Goal: Information Seeking & Learning: Learn about a topic

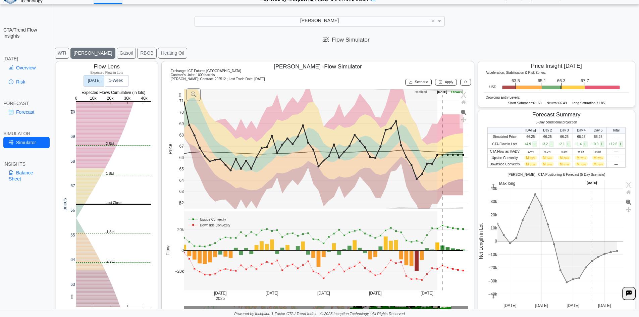
scroll to position [9, 0]
click at [37, 65] on link "Overview" at bounding box center [26, 67] width 46 height 11
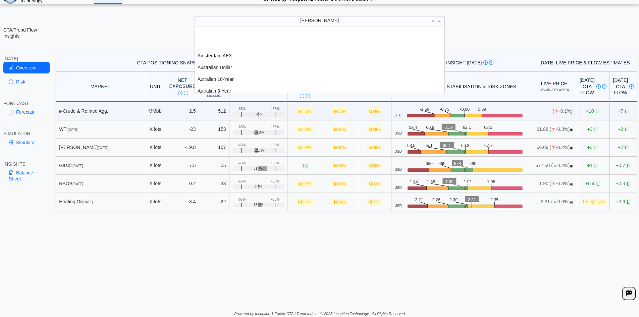
click at [313, 20] on div "[PERSON_NAME]" at bounding box center [320, 20] width 250 height 9
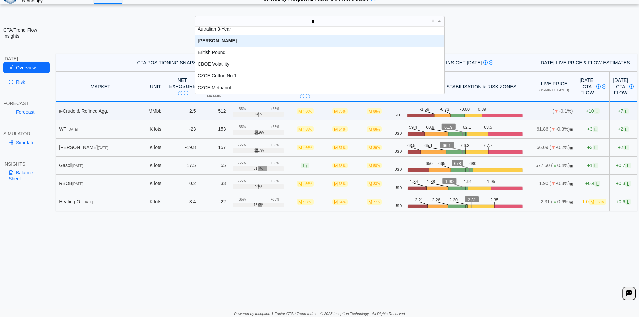
scroll to position [0, 0]
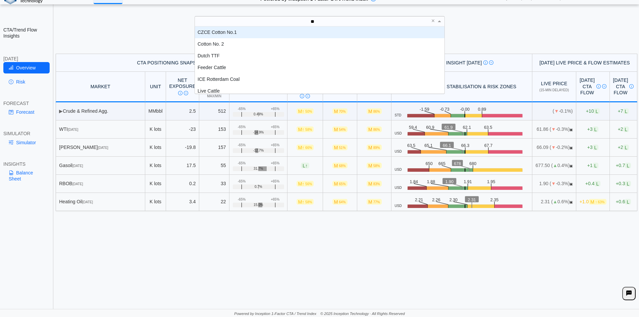
type input "***"
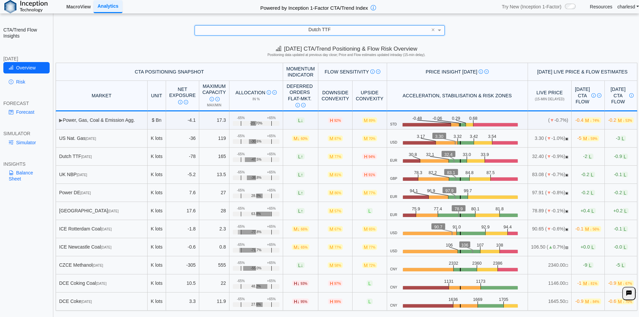
click at [84, 6] on link "MacroView" at bounding box center [79, 6] width 30 height 11
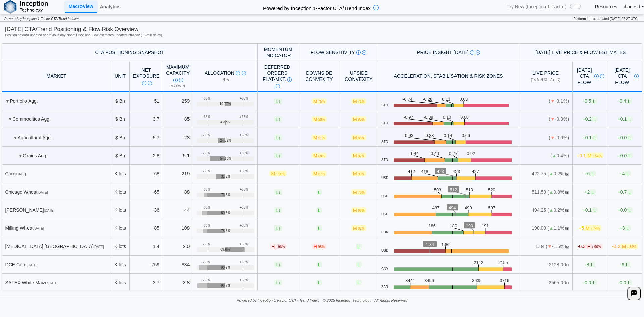
drag, startPoint x: 207, startPoint y: 157, endPoint x: 248, endPoint y: 158, distance: 40.9
click at [248, 158] on div "-54.10%" at bounding box center [226, 158] width 58 height 5
drag, startPoint x: 211, startPoint y: 159, endPoint x: 224, endPoint y: 156, distance: 13.0
click at [223, 157] on div "-54.10%" at bounding box center [226, 158] width 58 height 5
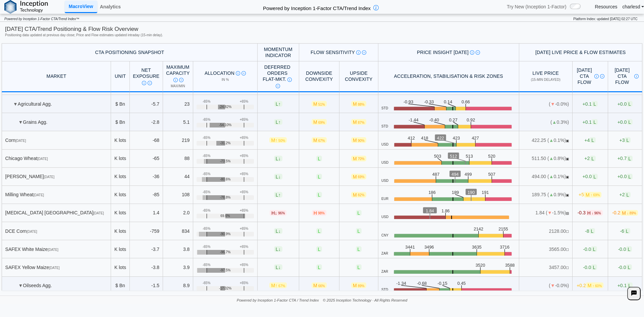
click at [21, 120] on span "▼" at bounding box center [20, 121] width 5 height 5
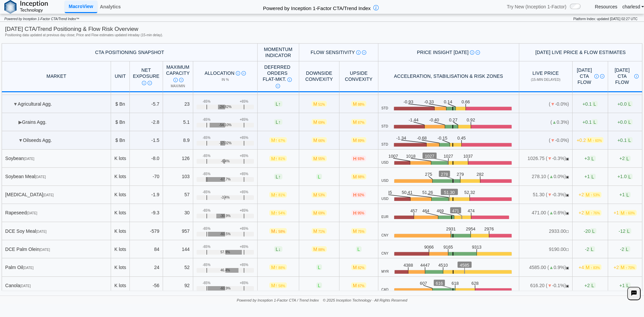
click at [22, 146] on td "▼ Oilseeds Agg." at bounding box center [56, 140] width 109 height 18
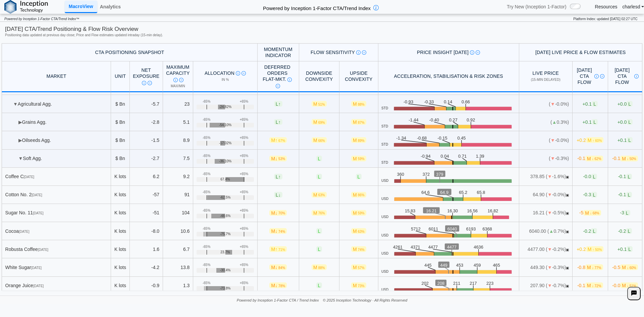
click at [21, 158] on span "▼" at bounding box center [20, 158] width 5 height 5
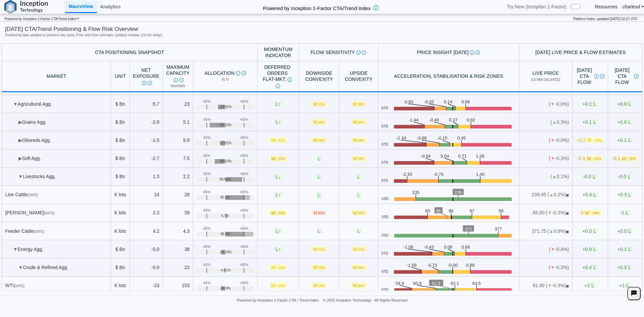
click at [18, 169] on td "▼ Livestocks Agg." at bounding box center [56, 177] width 109 height 18
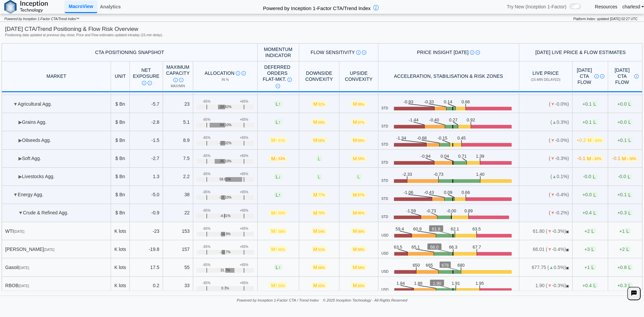
click at [16, 192] on span "▼" at bounding box center [15, 194] width 5 height 5
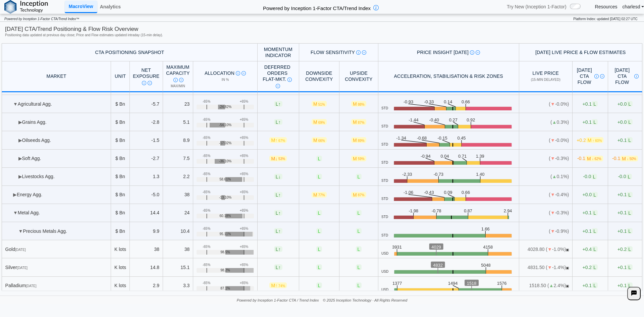
click at [14, 210] on span "▼" at bounding box center [15, 212] width 5 height 5
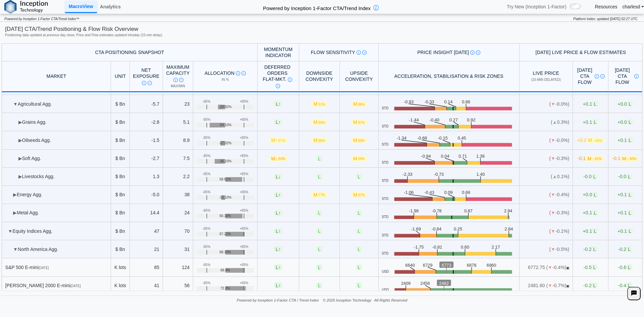
click at [7, 234] on td "▼ Equity Indices Agg." at bounding box center [56, 231] width 109 height 18
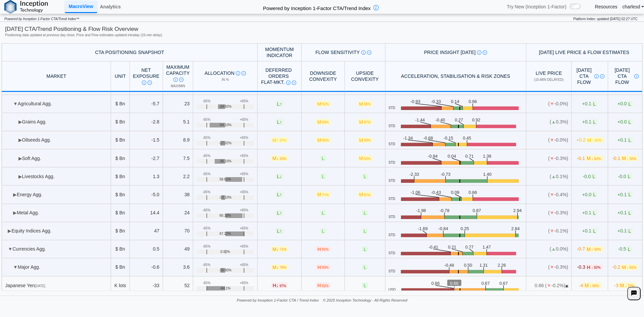
click at [9, 246] on span "▼" at bounding box center [10, 248] width 5 height 5
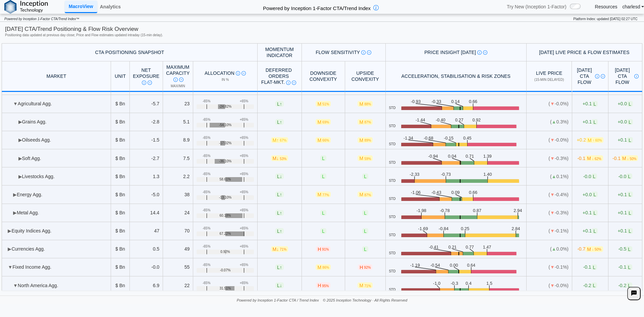
click at [9, 266] on span "▼" at bounding box center [10, 266] width 5 height 5
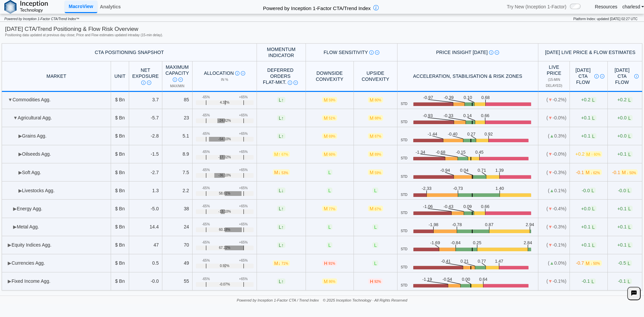
scroll to position [19, 0]
click at [11, 281] on span "▶" at bounding box center [10, 281] width 4 height 5
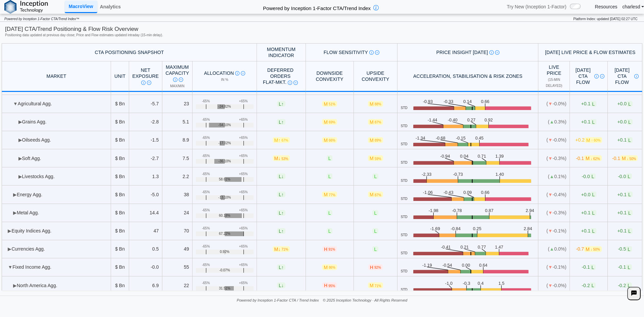
click at [11, 284] on td "▶ North America Agg." at bounding box center [56, 285] width 109 height 18
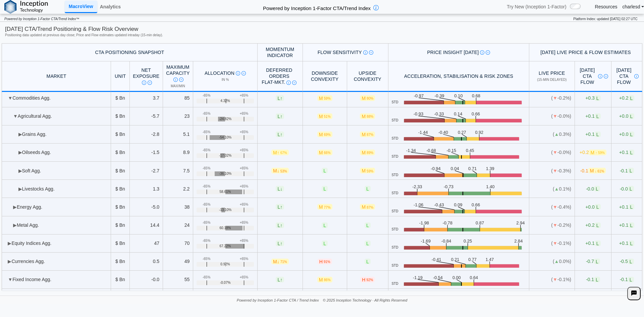
scroll to position [0, 0]
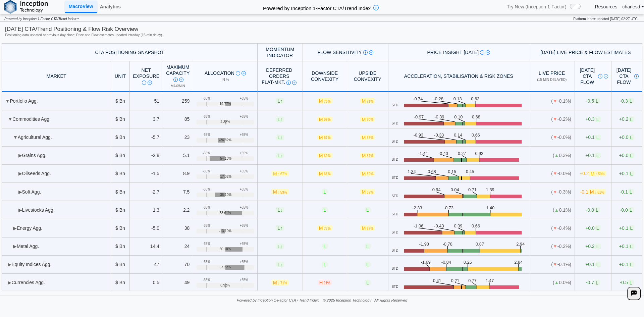
click at [14, 139] on span "▼" at bounding box center [15, 137] width 5 height 5
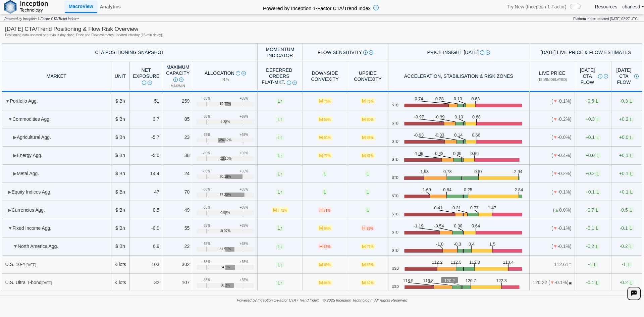
click at [14, 139] on span "▶" at bounding box center [15, 137] width 4 height 5
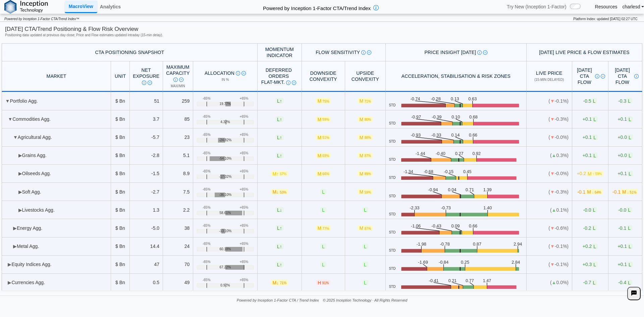
click at [16, 136] on span "▼" at bounding box center [15, 137] width 5 height 5
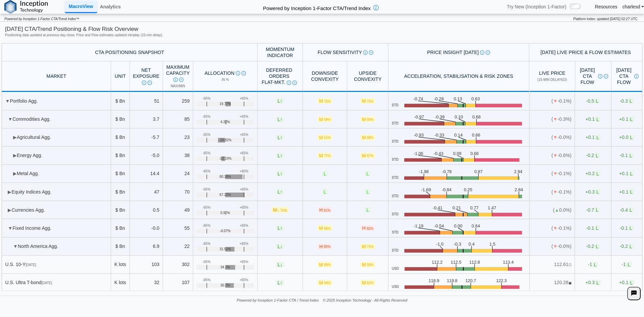
click at [16, 136] on span "▶" at bounding box center [15, 137] width 4 height 5
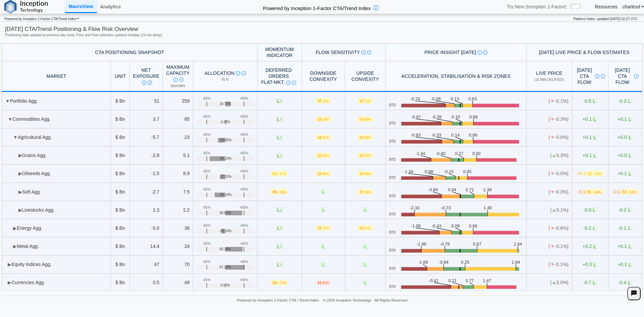
drag, startPoint x: 216, startPoint y: 231, endPoint x: 223, endPoint y: 231, distance: 7.4
click at [223, 231] on span "-13.10%" at bounding box center [225, 231] width 12 height 4
click at [12, 246] on td "▶ Metal Agg." at bounding box center [56, 247] width 109 height 18
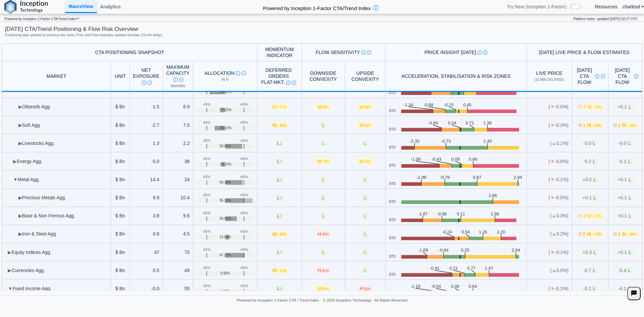
scroll to position [67, 0]
click at [20, 198] on span "▶" at bounding box center [20, 197] width 4 height 5
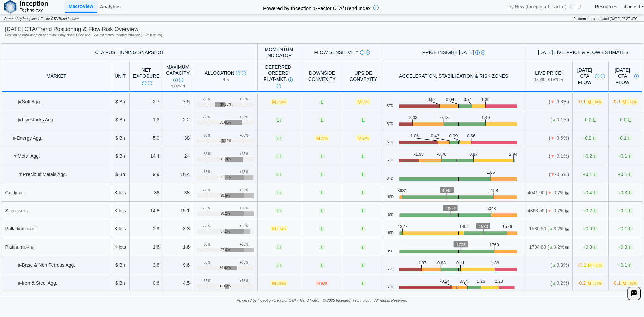
scroll to position [101, 0]
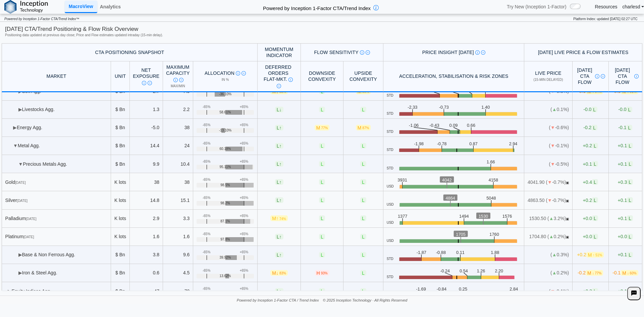
click at [19, 255] on span "▶" at bounding box center [20, 254] width 4 height 5
click at [19, 255] on span "▼" at bounding box center [20, 254] width 5 height 5
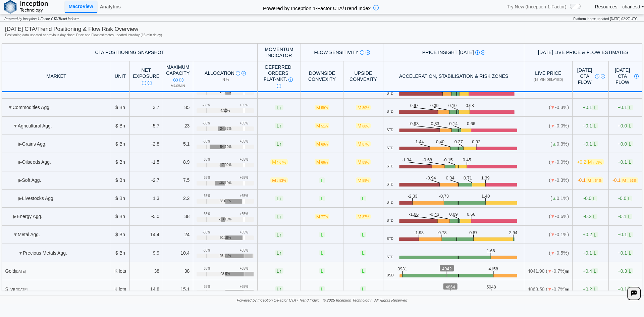
scroll to position [0, 0]
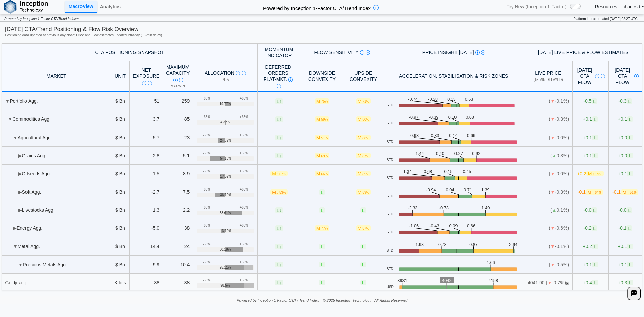
click at [21, 156] on span "▶" at bounding box center [20, 155] width 4 height 5
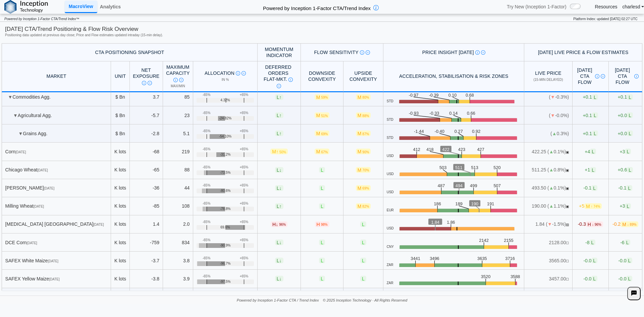
scroll to position [34, 0]
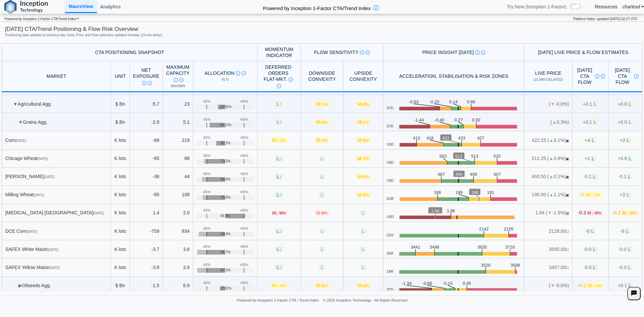
drag, startPoint x: 199, startPoint y: 156, endPoint x: 210, endPoint y: 154, distance: 10.9
click at [210, 154] on td "+65% -65% -73.5%" at bounding box center [225, 159] width 64 height 18
drag, startPoint x: 346, startPoint y: 140, endPoint x: 358, endPoint y: 139, distance: 12.4
click at [358, 139] on td "M 90%" at bounding box center [364, 140] width 40 height 18
drag, startPoint x: 392, startPoint y: 74, endPoint x: 431, endPoint y: 76, distance: 39.6
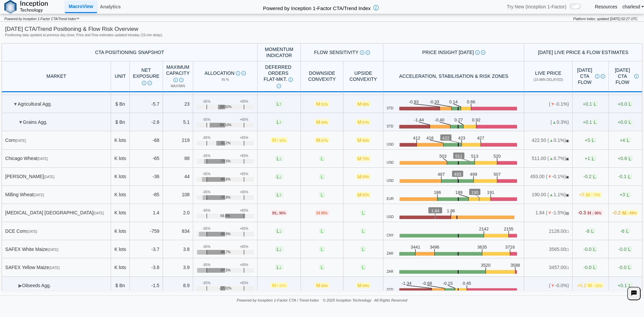
click at [426, 75] on th "Acceleration, Stabilisation & Risk Zones" at bounding box center [454, 76] width 141 height 31
click at [578, 214] on span "-0.3 H ↓ 96%" at bounding box center [590, 213] width 25 height 6
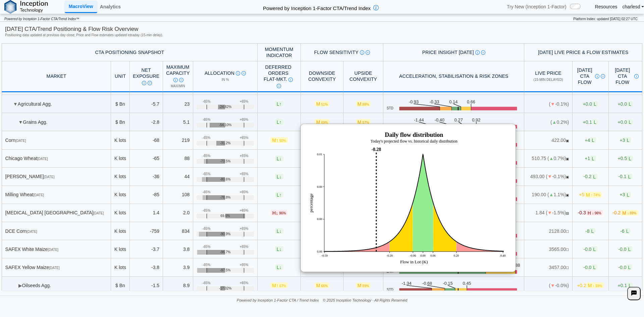
click at [523, 38] on div "Today's CTA/Trend Positioning & Flow Risk Overview Positioning data updated at …" at bounding box center [322, 32] width 634 height 15
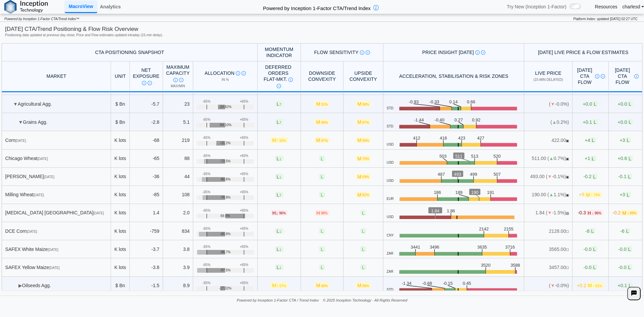
click at [613, 213] on span "-0.2 M ↓ 89%" at bounding box center [626, 213] width 26 height 6
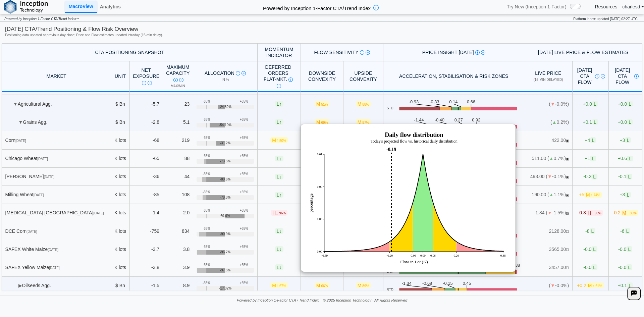
click at [449, 38] on div "Today's CTA/Trend Positioning & Flow Risk Overview Positioning data updated at …" at bounding box center [322, 32] width 634 height 15
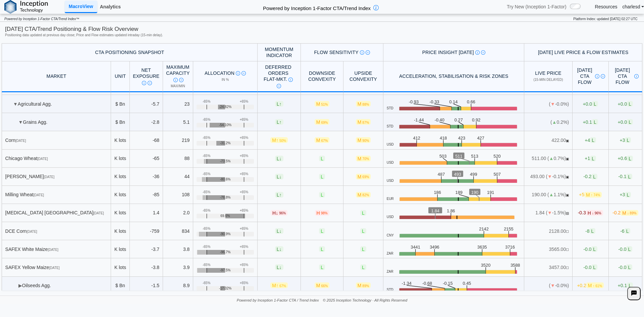
click at [107, 8] on link "Analytics" at bounding box center [110, 6] width 26 height 11
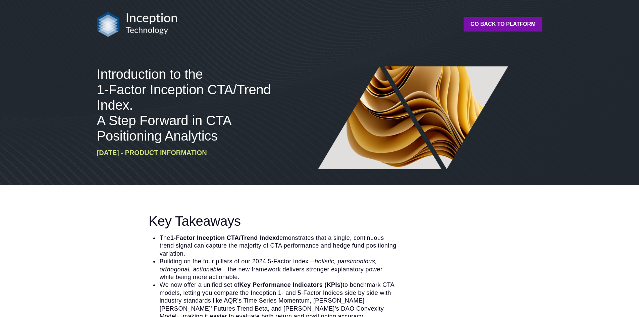
click at [90, 163] on div "Introduction to the 1-Factor Inception CTA/Trend Index. A Step Forward in CTA P…" at bounding box center [319, 92] width 639 height 185
drag, startPoint x: 102, startPoint y: 154, endPoint x: 140, endPoint y: 154, distance: 37.6
click at [140, 154] on h6 "28 APRIL 2025 - Product Information" at bounding box center [188, 153] width 183 height 8
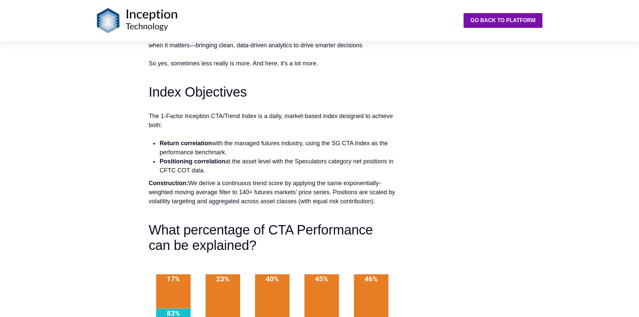
scroll to position [503, 0]
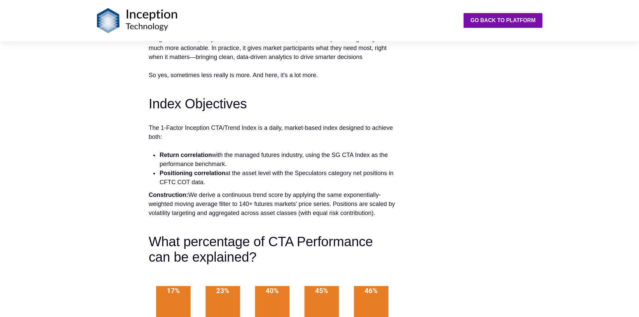
drag, startPoint x: 159, startPoint y: 155, endPoint x: 351, endPoint y: 160, distance: 192.4
click at [351, 160] on li "Return correlation with the managed futures industry, using the SG CTA Index as…" at bounding box center [277, 160] width 237 height 18
drag, startPoint x: 160, startPoint y: 172, endPoint x: 317, endPoint y: 181, distance: 157.2
click at [317, 181] on li "Positioning correlation at the asset level with the Speculators category net po…" at bounding box center [277, 178] width 237 height 18
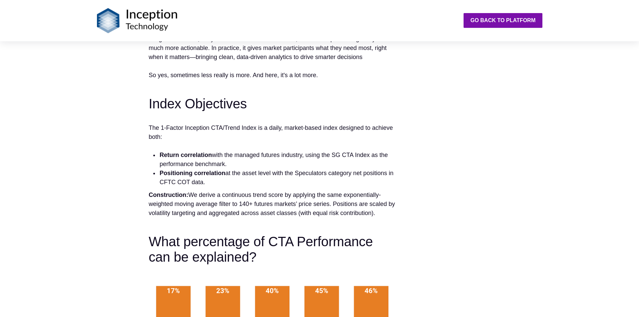
click at [301, 182] on li "Positioning correlation at the asset level with the Speculators category net po…" at bounding box center [277, 178] width 237 height 18
drag, startPoint x: 248, startPoint y: 181, endPoint x: 160, endPoint y: 172, distance: 88.3
click at [160, 172] on li "Positioning correlation at the asset level with the Speculators category net po…" at bounding box center [277, 178] width 237 height 18
click at [160, 172] on strong "Positioning correlation" at bounding box center [193, 173] width 66 height 7
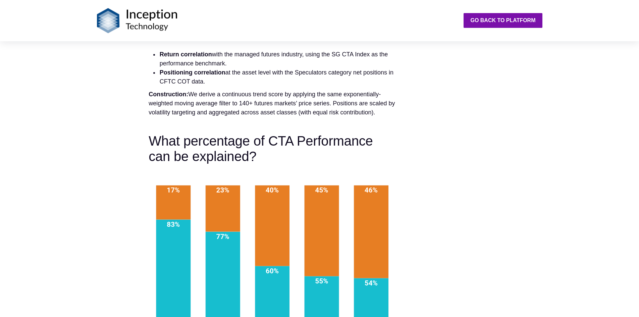
scroll to position [537, 0]
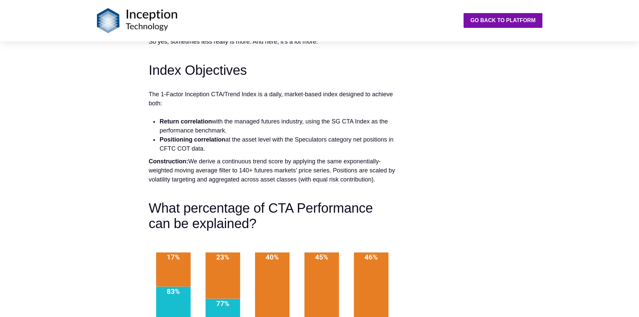
click at [300, 140] on li "Positioning correlation at the asset level with the Speculators category net po…" at bounding box center [277, 144] width 237 height 18
click at [301, 141] on li "Positioning correlation at the asset level with the Speculators category net po…" at bounding box center [277, 144] width 237 height 18
click at [301, 140] on li "Positioning correlation at the asset level with the Speculators category net po…" at bounding box center [277, 144] width 237 height 18
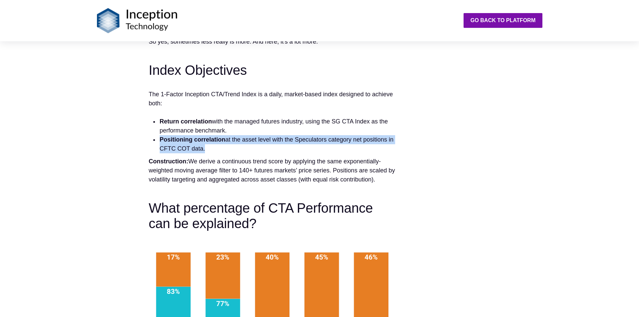
click at [301, 140] on li "Positioning correlation at the asset level with the Speculators category net po…" at bounding box center [277, 144] width 237 height 18
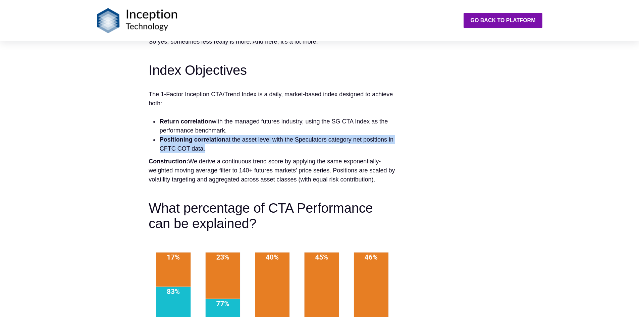
click at [300, 140] on li "Positioning correlation at the asset level with the Speculators category net po…" at bounding box center [277, 144] width 237 height 18
click at [296, 139] on li "Positioning correlation at the asset level with the Speculators category net po…" at bounding box center [277, 144] width 237 height 18
drag, startPoint x: 214, startPoint y: 147, endPoint x: 160, endPoint y: 141, distance: 54.4
click at [160, 141] on li "Positioning correlation at the asset level with the Speculators category net po…" at bounding box center [277, 144] width 237 height 18
click at [160, 141] on strong "Positioning correlation" at bounding box center [193, 139] width 66 height 7
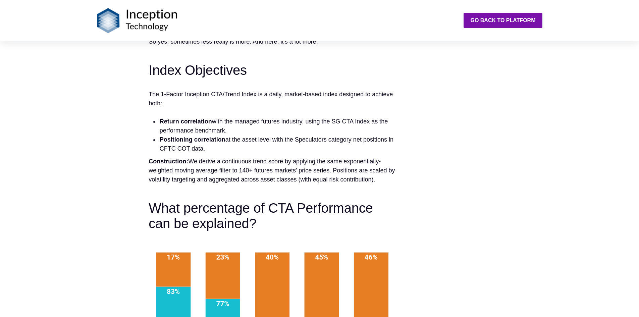
click at [302, 138] on li "Positioning correlation at the asset level with the Speculators category net po…" at bounding box center [277, 144] width 237 height 18
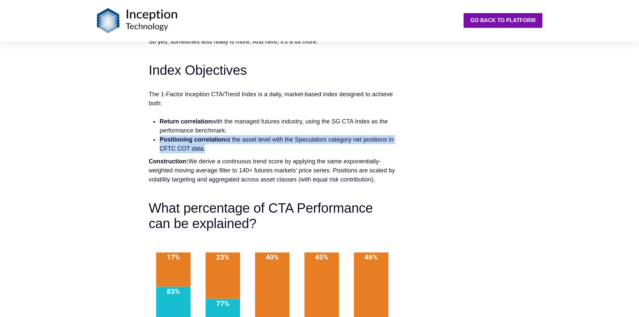
click at [302, 138] on li "Positioning correlation at the asset level with the Speculators category net po…" at bounding box center [277, 144] width 237 height 18
click at [302, 139] on li "Positioning correlation at the asset level with the Speculators category net po…" at bounding box center [277, 144] width 237 height 18
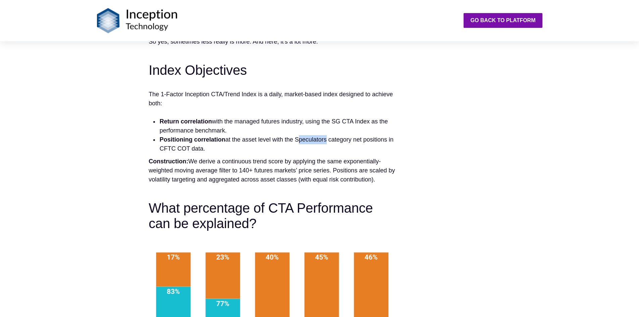
drag, startPoint x: 313, startPoint y: 139, endPoint x: 325, endPoint y: 138, distance: 11.4
click at [325, 138] on li "Positioning correlation at the asset level with the Speculators category net po…" at bounding box center [277, 144] width 237 height 18
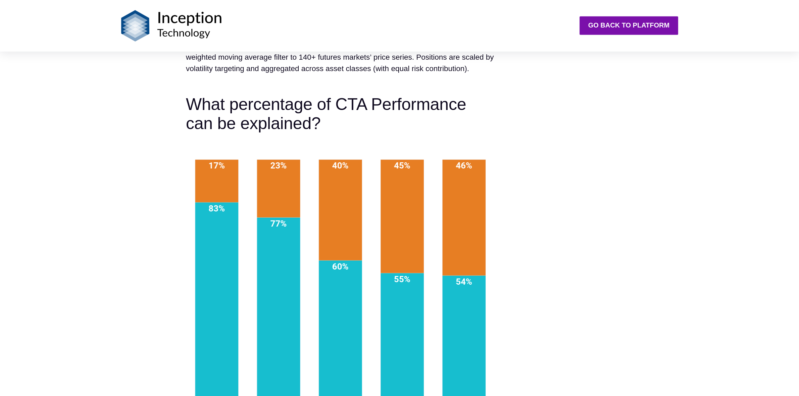
scroll to position [671, 0]
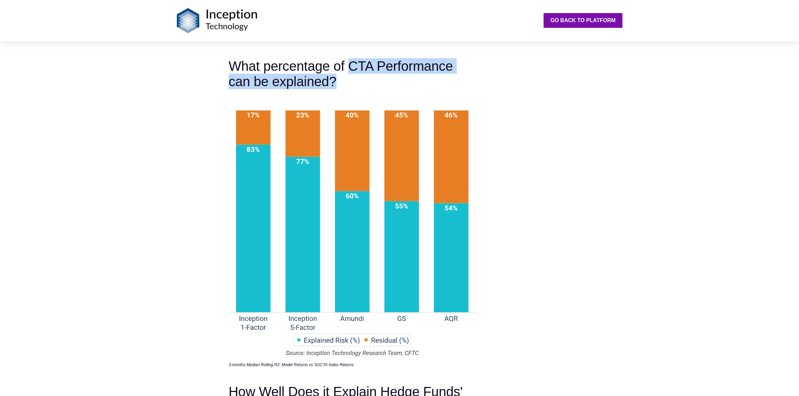
drag, startPoint x: 348, startPoint y: 60, endPoint x: 375, endPoint y: 71, distance: 28.9
click at [375, 71] on h3 "What percentage of CTA Performance can be explained?" at bounding box center [352, 73] width 247 height 31
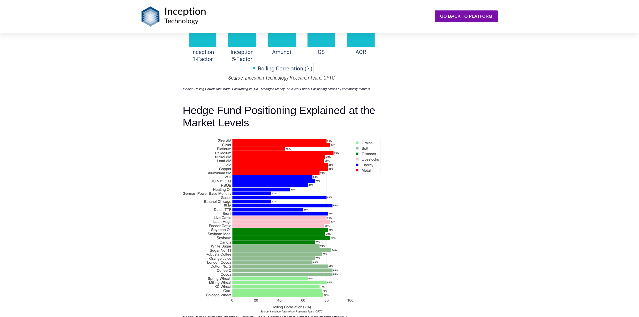
scroll to position [1258, 0]
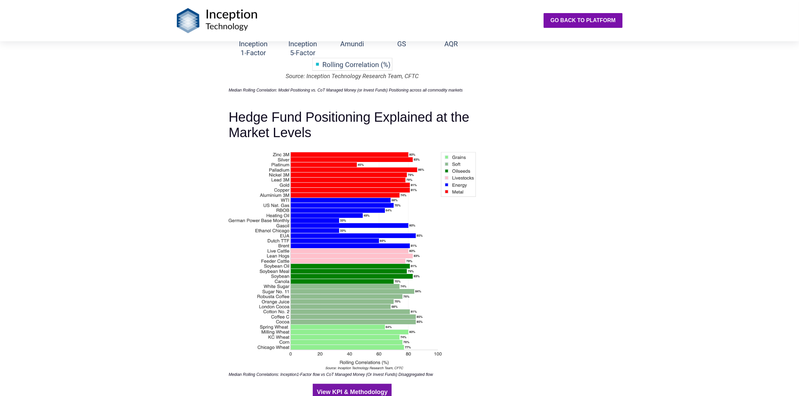
click at [239, 212] on img at bounding box center [352, 262] width 247 height 220
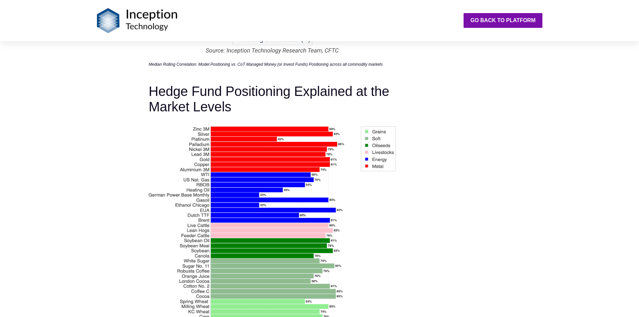
scroll to position [1325, 0]
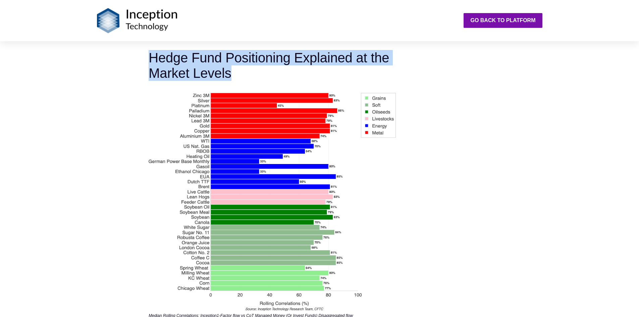
drag, startPoint x: 150, startPoint y: 56, endPoint x: 237, endPoint y: 70, distance: 88.4
click at [237, 70] on h3 "Hedge Fund Positioning Explained at the Market Levels" at bounding box center [272, 65] width 247 height 31
click at [237, 71] on h3 "Hedge Fund Positioning Explained at the Market Levels" at bounding box center [272, 65] width 247 height 31
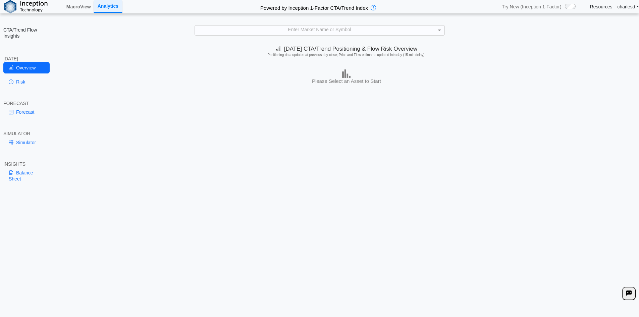
click at [292, 30] on div "Enter Market Name or Symbol" at bounding box center [320, 30] width 250 height 9
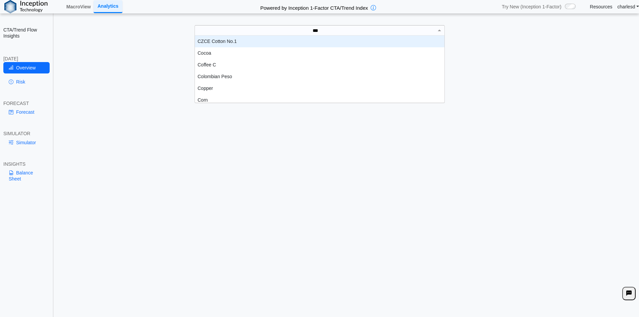
scroll to position [18, 245]
type input "****"
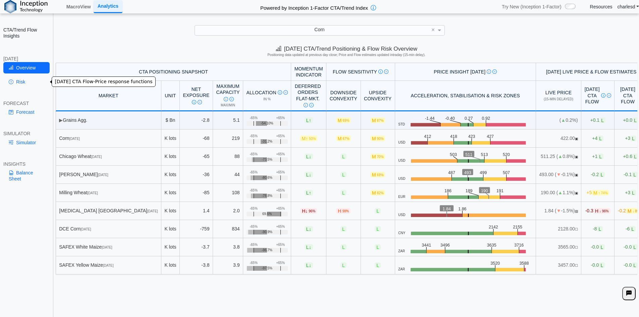
click at [23, 85] on link "Risk" at bounding box center [26, 81] width 46 height 11
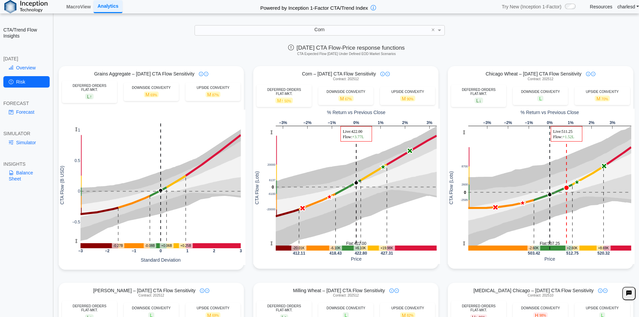
scroll to position [0, 0]
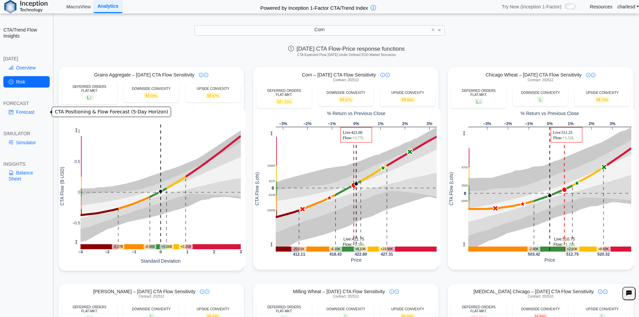
click at [23, 111] on link "Forecast" at bounding box center [26, 111] width 46 height 11
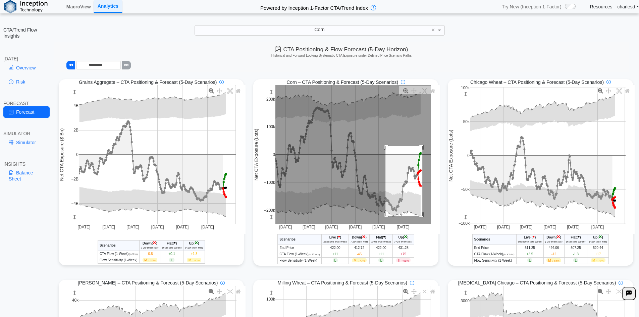
drag, startPoint x: 383, startPoint y: 147, endPoint x: 420, endPoint y: 216, distance: 78.7
click at [420, 216] on rect at bounding box center [353, 154] width 156 height 139
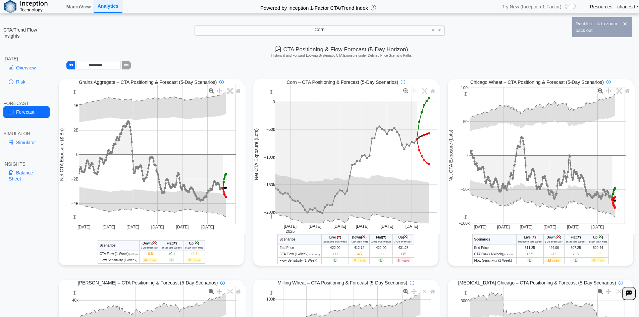
click at [400, 241] on icon "(+2σ then flat)" at bounding box center [404, 241] width 18 height 3
click at [352, 238] on span "Down" at bounding box center [356, 238] width 9 height 4
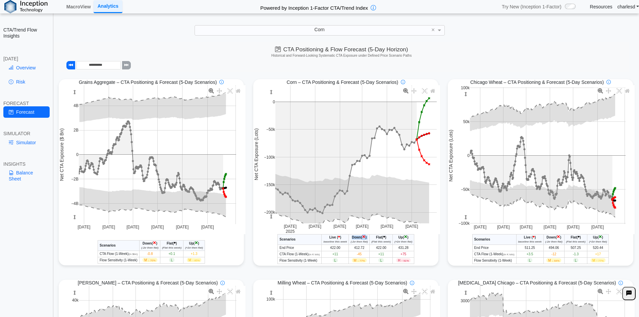
click at [352, 238] on span "Down" at bounding box center [356, 238] width 9 height 4
click at [357, 254] on span "-45" at bounding box center [359, 254] width 5 height 4
drag, startPoint x: 393, startPoint y: 242, endPoint x: 399, endPoint y: 243, distance: 6.8
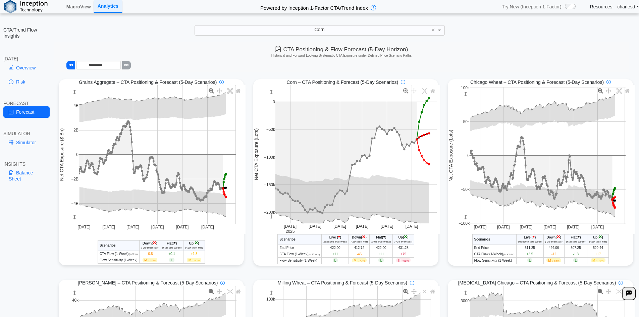
click at [399, 243] on icon "(+2σ then flat)" at bounding box center [404, 241] width 18 height 3
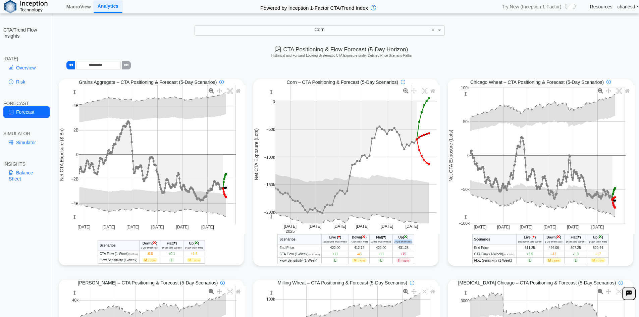
click at [399, 243] on icon "(+2σ then flat)" at bounding box center [404, 241] width 18 height 3
drag, startPoint x: 393, startPoint y: 242, endPoint x: 411, endPoint y: 242, distance: 18.1
click at [412, 243] on th "Up ( × ) (+2σ then flat)" at bounding box center [403, 239] width 21 height 10
click at [410, 242] on icon "(+2σ then flat)" at bounding box center [404, 241] width 18 height 3
click at [401, 254] on span "+75" at bounding box center [404, 254] width 6 height 4
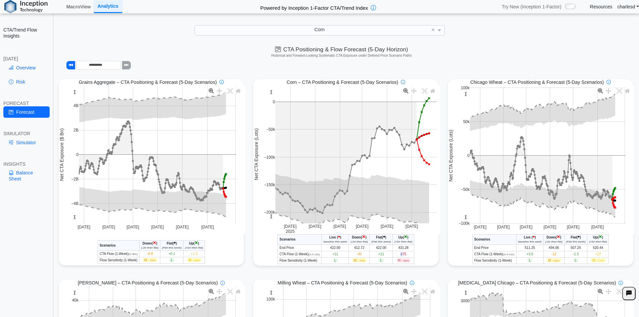
click at [401, 254] on span "+75" at bounding box center [404, 254] width 6 height 4
click at [403, 256] on span "+75" at bounding box center [404, 254] width 6 height 4
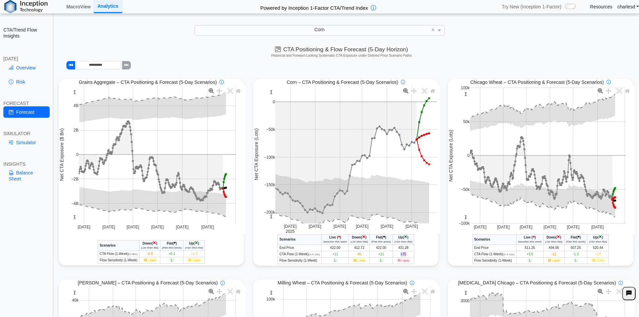
click at [401, 256] on span "+75" at bounding box center [404, 254] width 6 height 4
click at [398, 255] on td "+75" at bounding box center [403, 254] width 21 height 6
drag, startPoint x: 396, startPoint y: 248, endPoint x: 408, endPoint y: 249, distance: 12.4
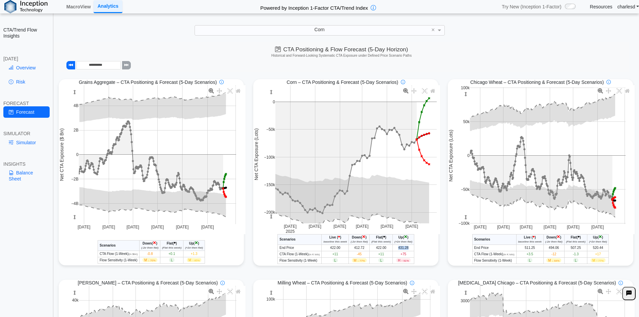
click at [408, 249] on td "431.28" at bounding box center [403, 248] width 21 height 6
click at [402, 250] on td "431.28" at bounding box center [403, 248] width 21 height 6
drag, startPoint x: 397, startPoint y: 249, endPoint x: 409, endPoint y: 249, distance: 12.1
click at [409, 249] on td "431.28" at bounding box center [403, 248] width 21 height 6
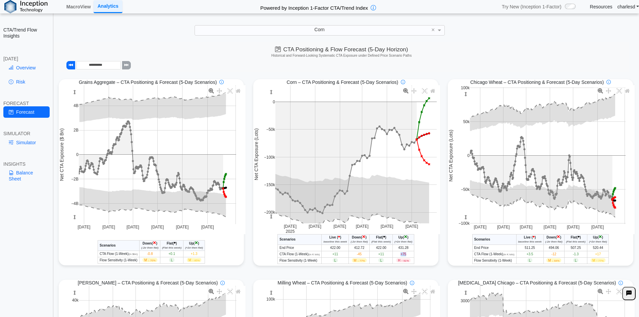
drag, startPoint x: 399, startPoint y: 255, endPoint x: 406, endPoint y: 255, distance: 7.1
click at [406, 255] on td "+75" at bounding box center [403, 254] width 21 height 6
click at [400, 259] on td "H ↑ 91%" at bounding box center [403, 260] width 21 height 6
drag, startPoint x: 396, startPoint y: 262, endPoint x: 409, endPoint y: 261, distance: 13.4
click at [409, 261] on td "H ↑ 91%" at bounding box center [403, 260] width 21 height 6
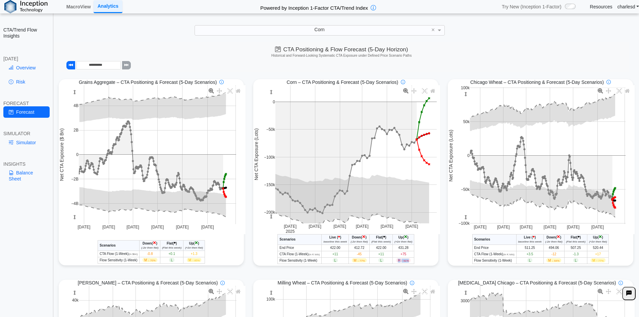
click at [409, 261] on td "H ↑ 91%" at bounding box center [403, 260] width 21 height 6
click at [397, 261] on span "H ↑ 91%" at bounding box center [403, 260] width 14 height 4
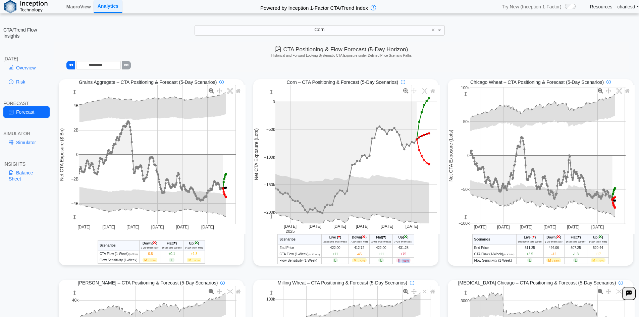
click at [397, 261] on span "H ↑ 91%" at bounding box center [403, 260] width 14 height 4
click at [398, 261] on span "H ↑ 91%" at bounding box center [403, 260] width 14 height 4
click at [402, 261] on span "↑ 91%" at bounding box center [405, 260] width 7 height 3
drag, startPoint x: 409, startPoint y: 261, endPoint x: 396, endPoint y: 261, distance: 13.1
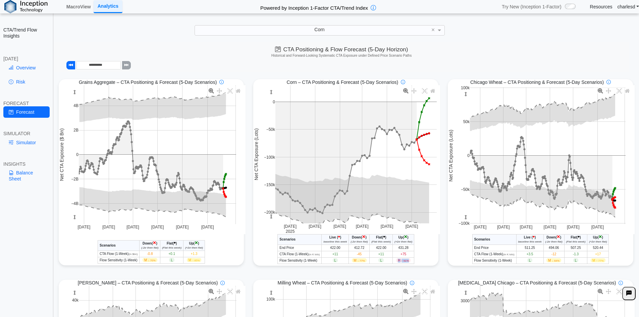
click at [396, 261] on td "H ↑ 91%" at bounding box center [403, 260] width 21 height 6
click at [357, 254] on span "-45" at bounding box center [359, 254] width 5 height 4
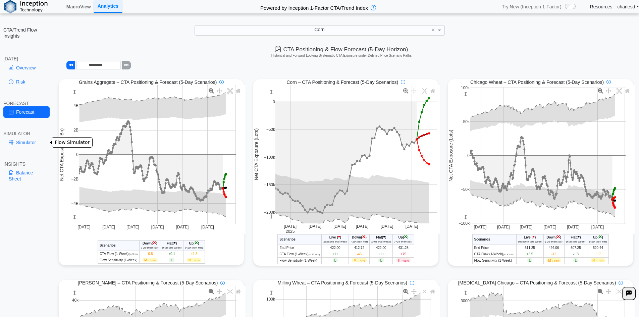
click at [32, 142] on link "Simulator" at bounding box center [26, 142] width 46 height 11
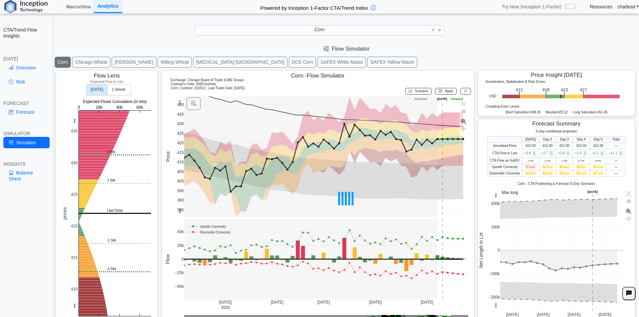
scroll to position [11, 0]
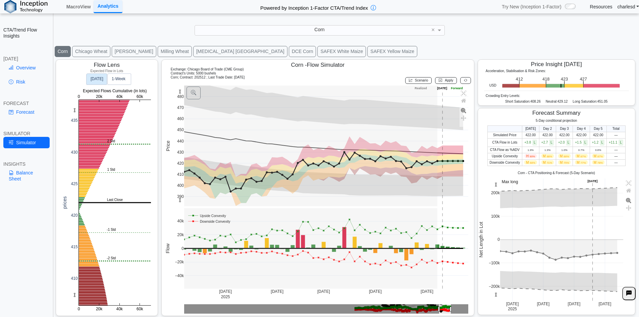
click at [178, 139] on g at bounding box center [326, 146] width 298 height 134
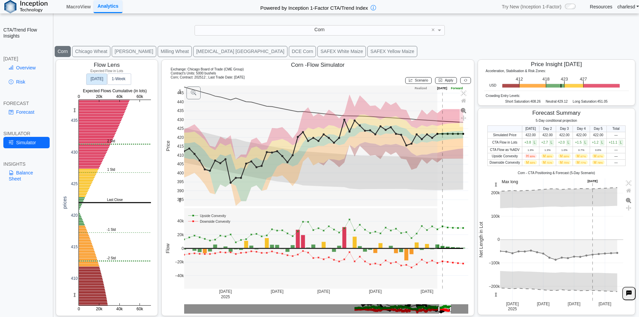
drag, startPoint x: 178, startPoint y: 85, endPoint x: 180, endPoint y: 68, distance: 17.2
click at [180, 68] on div "Corn - Flow Simulator Exchange: Chicago Board of Trade (CME Group) Contract's U…" at bounding box center [317, 187] width 313 height 257
click at [410, 81] on button "Scenario" at bounding box center [418, 80] width 27 height 7
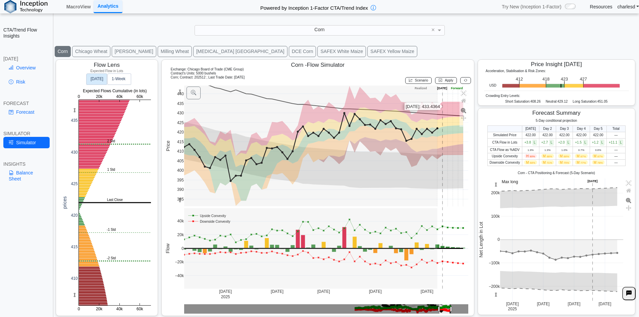
click at [445, 107] on rect at bounding box center [326, 146] width 285 height 121
click at [452, 119] on rect at bounding box center [326, 146] width 285 height 121
click at [457, 104] on rect at bounding box center [326, 146] width 285 height 121
click at [448, 82] on span "Apply" at bounding box center [449, 81] width 8 height 4
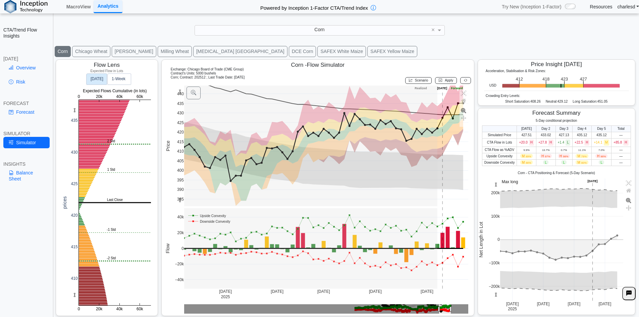
click at [520, 128] on th "Today" at bounding box center [526, 128] width 19 height 6
drag, startPoint x: 518, startPoint y: 143, endPoint x: 626, endPoint y: 140, distance: 108.8
click at [626, 140] on tr "CTA Flow in Lots +20.0 H +27.8 H +1.4 L +22.5 H +14.1 M +85.8 H" at bounding box center [556, 142] width 149 height 8
click at [626, 140] on td "+85.8 H" at bounding box center [621, 142] width 19 height 8
click at [460, 81] on button at bounding box center [465, 80] width 11 height 7
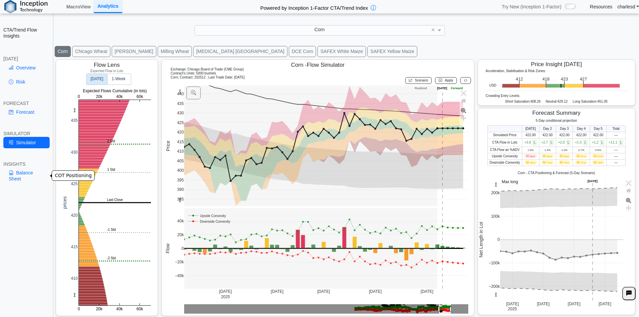
click at [24, 180] on link "Balance Sheet" at bounding box center [26, 175] width 46 height 17
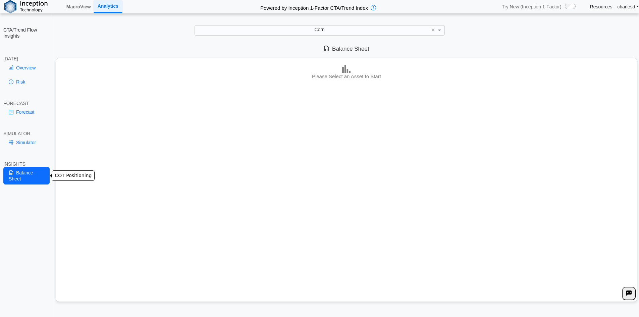
scroll to position [0, 0]
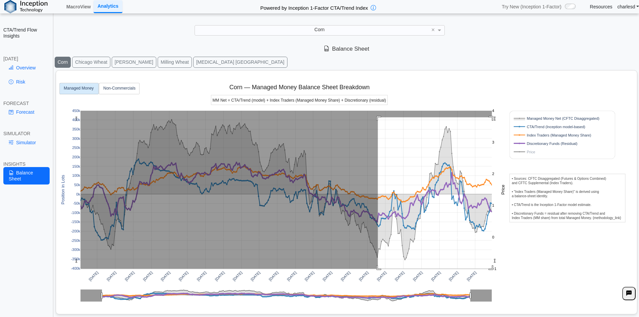
drag, startPoint x: 378, startPoint y: 117, endPoint x: 501, endPoint y: 273, distance: 197.8
click at [501, 273] on div "Apr 2020 Jul 2020 Oct 2020 Jan 2021 Apr 2021 Jul 2021 Oct 2021 Jan 2022 Apr 202…" at bounding box center [344, 190] width 570 height 241
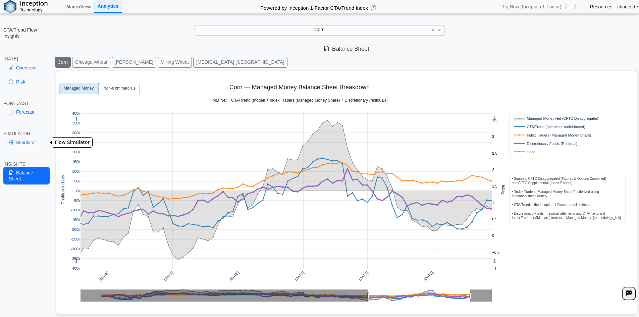
click at [27, 143] on link "Simulator" at bounding box center [26, 142] width 46 height 11
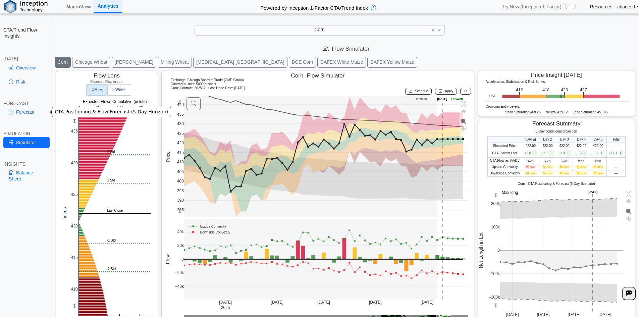
click at [25, 66] on link "Overview" at bounding box center [26, 67] width 46 height 11
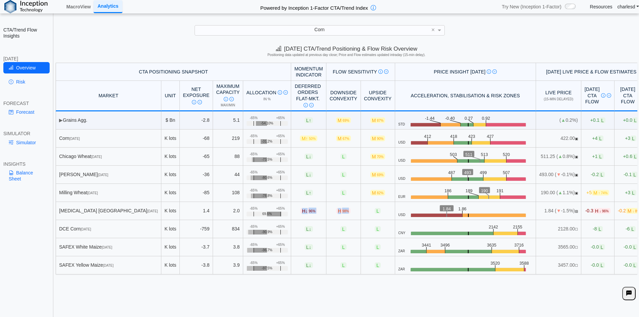
drag, startPoint x: 324, startPoint y: 212, endPoint x: 272, endPoint y: 211, distance: 52.4
click at [272, 211] on tr "Ethanol Chicago Oct 25 K lots 1.4 2.0 +65% -65% 69.6% H ↓ 96% H 98% L USD .zone…" at bounding box center [352, 211] width 592 height 18
click at [291, 211] on td "H ↓ 96%" at bounding box center [308, 211] width 35 height 18
drag, startPoint x: 284, startPoint y: 211, endPoint x: 331, endPoint y: 209, distance: 47.0
click at [331, 209] on tr "Ethanol Chicago Oct 25 K lots 1.4 2.0 +65% -65% 69.6% H ↓ 96% H 98% L USD .zone…" at bounding box center [352, 211] width 592 height 18
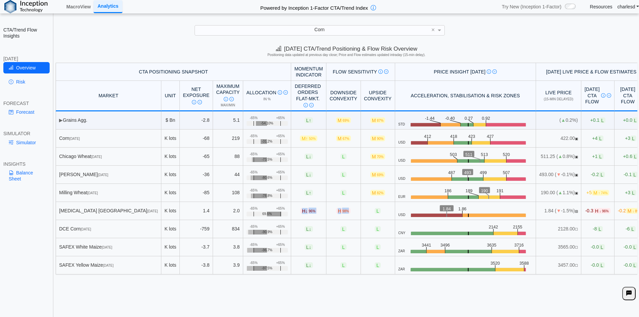
click at [330, 209] on td "H 98%" at bounding box center [343, 211] width 34 height 18
drag, startPoint x: 326, startPoint y: 211, endPoint x: 278, endPoint y: 210, distance: 48.3
click at [278, 210] on tr "Ethanol Chicago Oct 25 K lots 1.4 2.0 +65% -65% 69.6% H ↓ 96% H 98% L USD .zone…" at bounding box center [352, 211] width 592 height 18
click at [300, 210] on span "H ↓ 96%" at bounding box center [308, 211] width 17 height 6
click at [31, 142] on link "Simulator" at bounding box center [26, 142] width 46 height 11
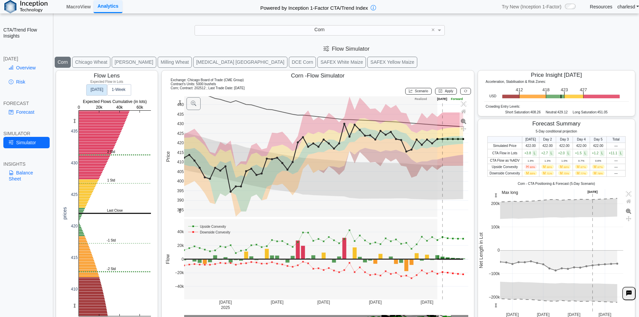
click at [202, 64] on button "[MEDICAL_DATA] [GEOGRAPHIC_DATA]" at bounding box center [240, 62] width 94 height 11
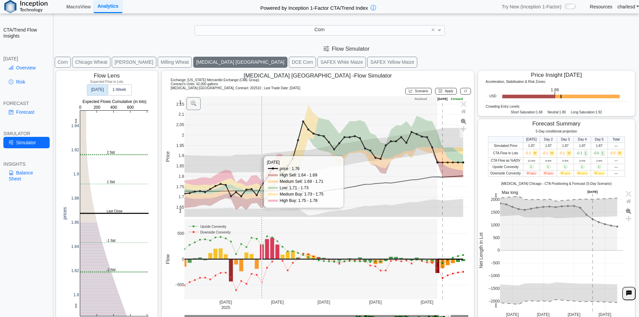
scroll to position [11, 0]
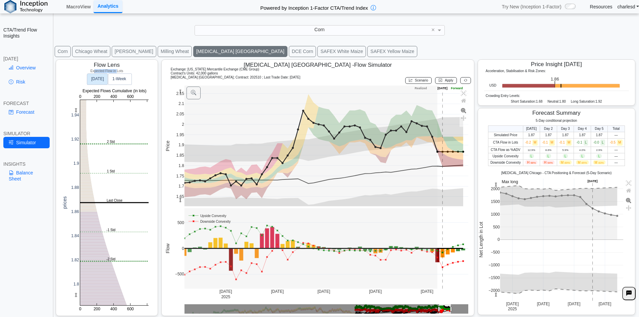
drag, startPoint x: 94, startPoint y: 70, endPoint x: 116, endPoint y: 71, distance: 22.8
click at [116, 71] on h5 "Expected Flow in Lots" at bounding box center [106, 71] width 89 height 4
click at [99, 231] on rect at bounding box center [114, 202] width 68 height 205
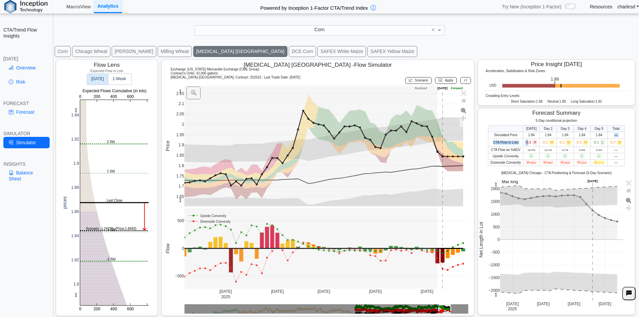
drag, startPoint x: 524, startPoint y: 142, endPoint x: 605, endPoint y: 138, distance: 81.3
click at [605, 138] on tbody "Simulated Price 1.84 1.84 1.84 1.84 1.84 — CTA Flow in Lots -0.3 H -0.2 M -0.1 …" at bounding box center [557, 149] width 136 height 34
click at [610, 142] on span "-0.7 M" at bounding box center [616, 143] width 13 height 4
click at [464, 79] on icon at bounding box center [465, 81] width 3 height 4
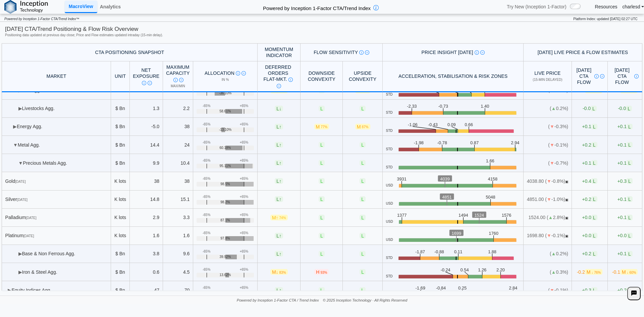
scroll to position [235, 0]
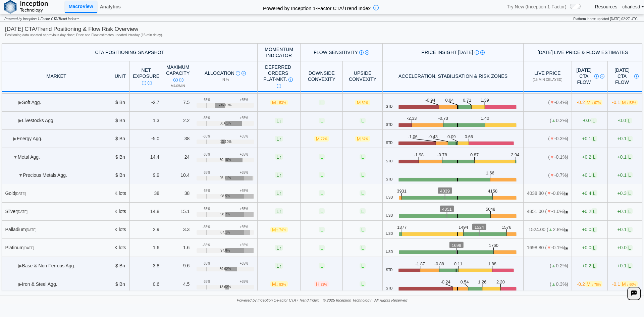
click at [13, 139] on span "▶" at bounding box center [15, 138] width 4 height 5
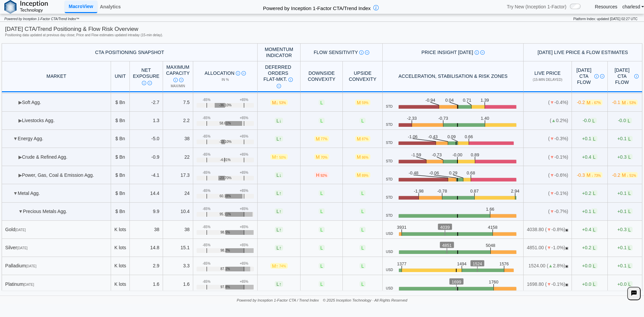
click at [20, 156] on span "▶" at bounding box center [20, 156] width 4 height 5
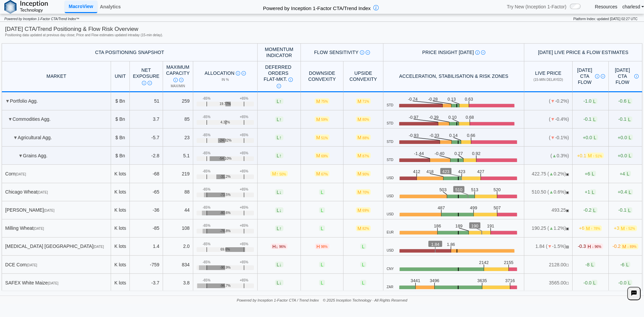
scroll to position [34, 0]
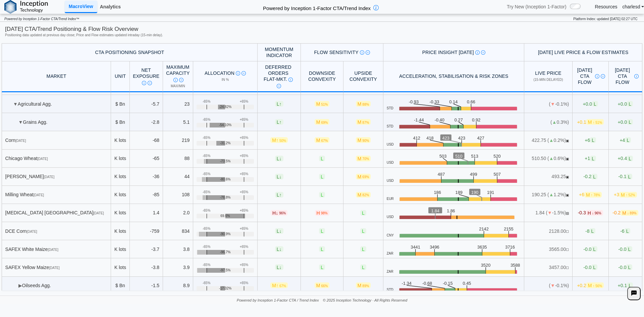
click at [99, 6] on link "Analytics" at bounding box center [110, 6] width 26 height 11
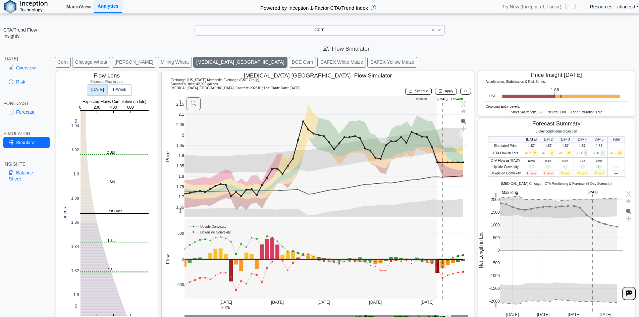
scroll to position [11, 0]
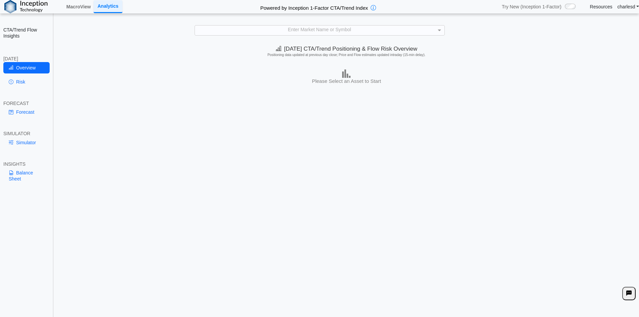
click at [269, 33] on div "Enter Market Name or Symbol" at bounding box center [320, 30] width 250 height 9
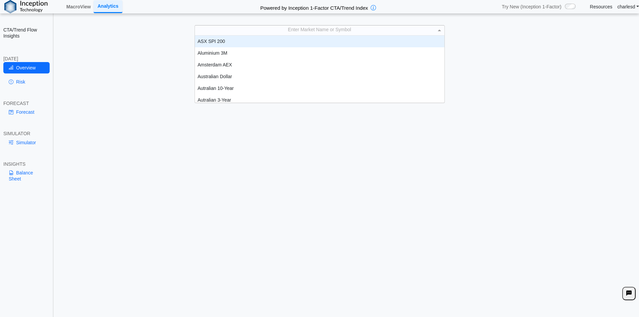
scroll to position [62, 245]
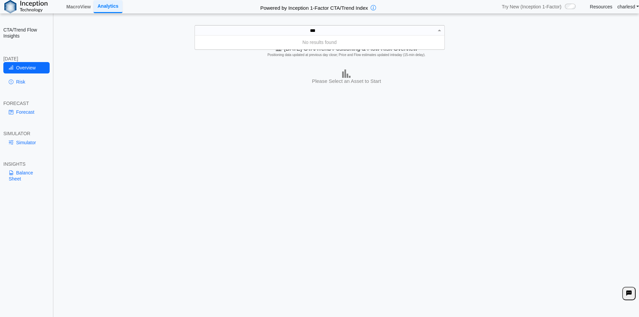
type input "***"
click at [225, 31] on div "Enter Market Name or Symbol" at bounding box center [320, 30] width 250 height 9
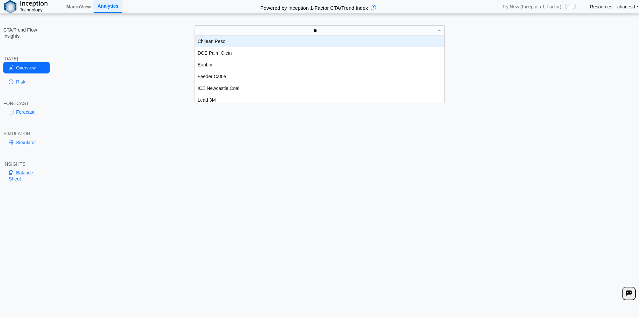
type input "***"
